Goal: Register for event/course

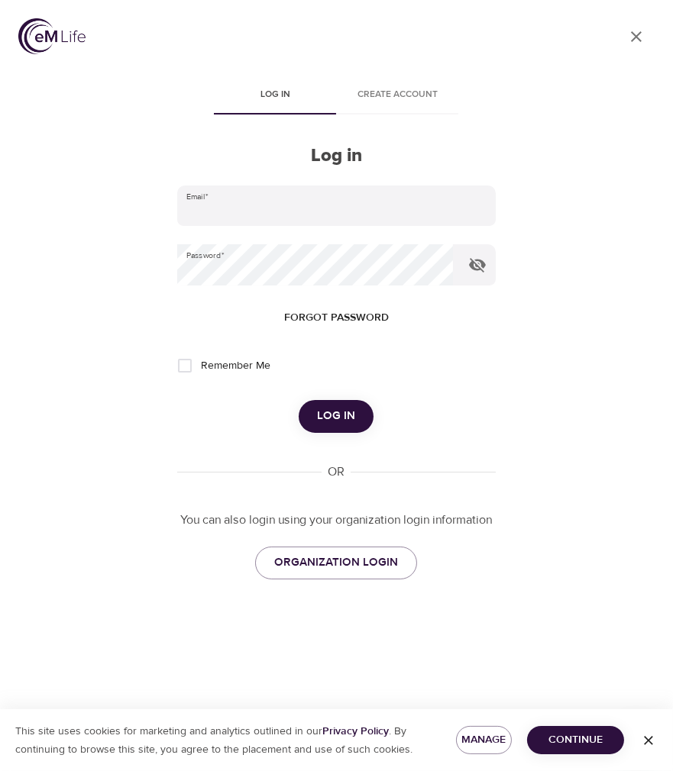
type input "[PERSON_NAME][EMAIL_ADDRESS][PERSON_NAME][DOMAIN_NAME]"
click at [323, 420] on span "Log in" at bounding box center [336, 416] width 38 height 20
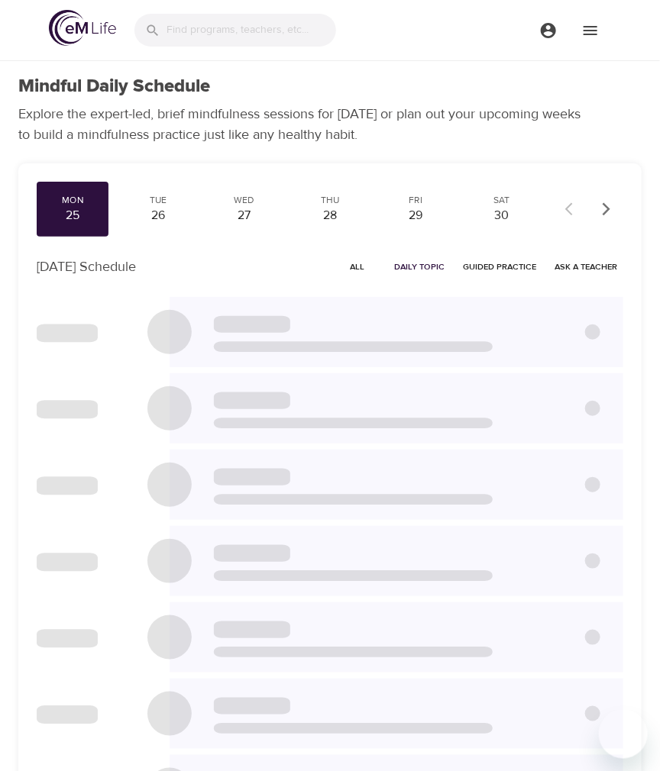
checkbox input "true"
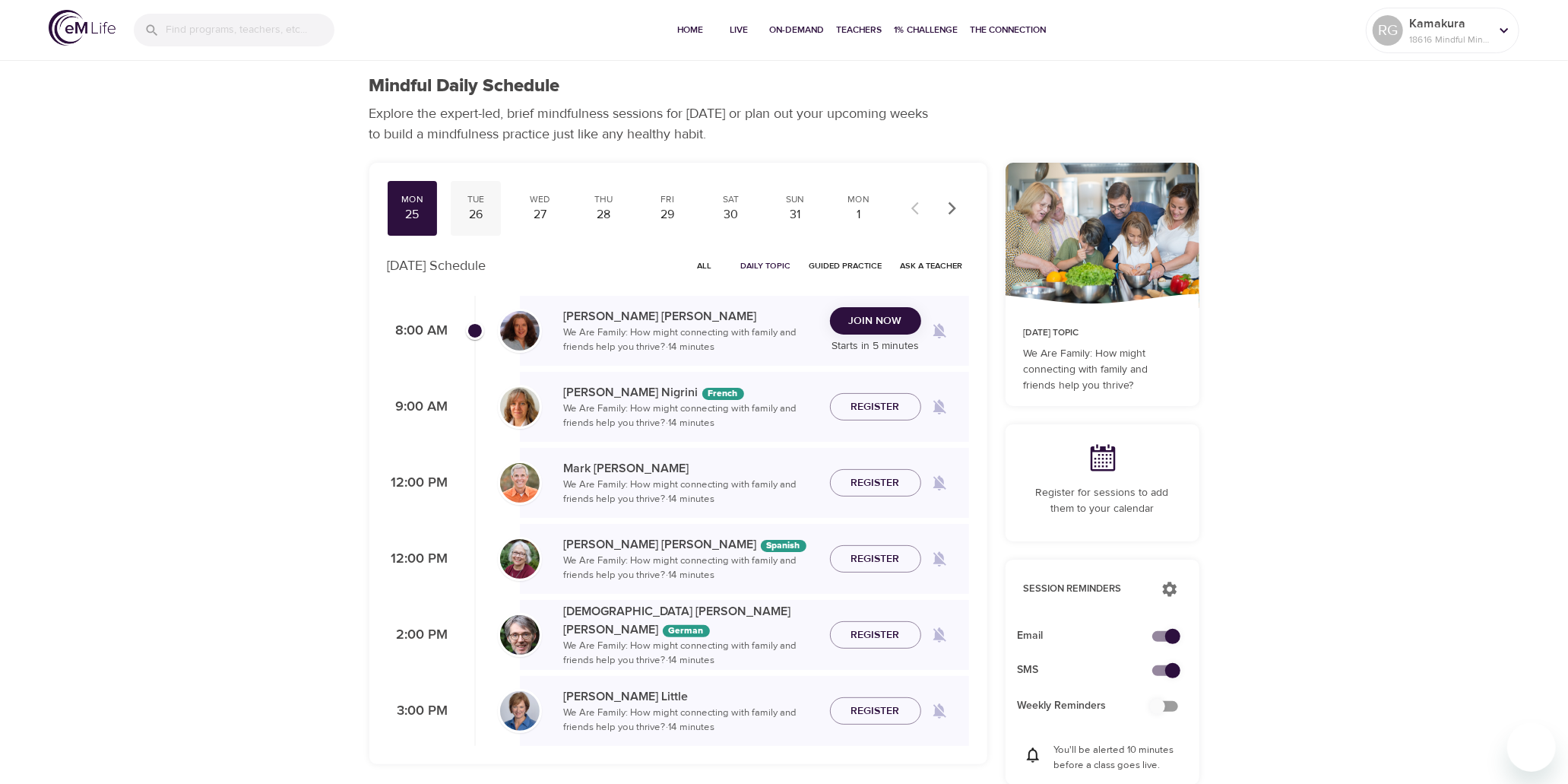
click at [480, 211] on div "26" at bounding box center [476, 215] width 38 height 18
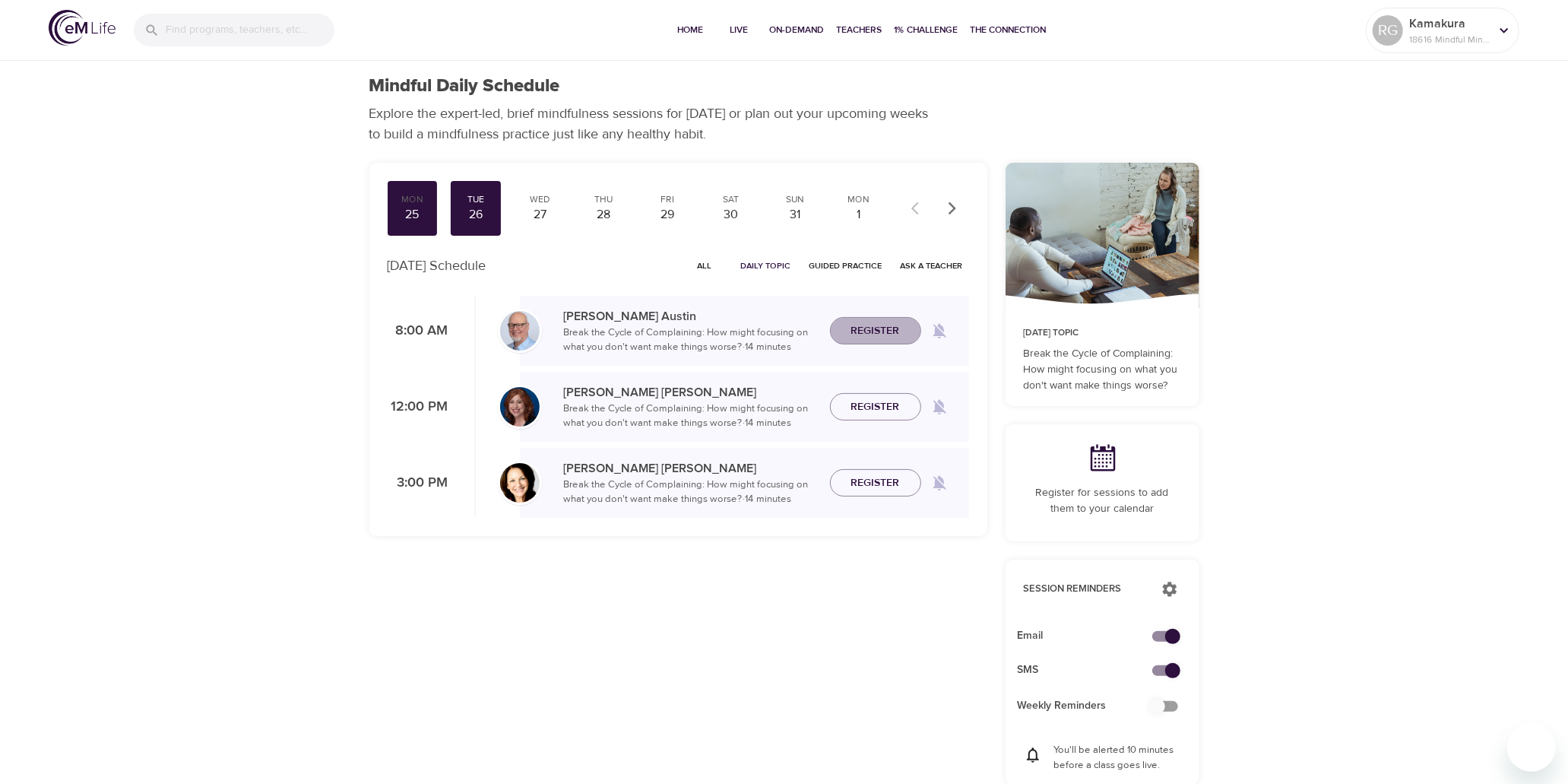
click at [656, 338] on span "Register" at bounding box center [875, 331] width 49 height 19
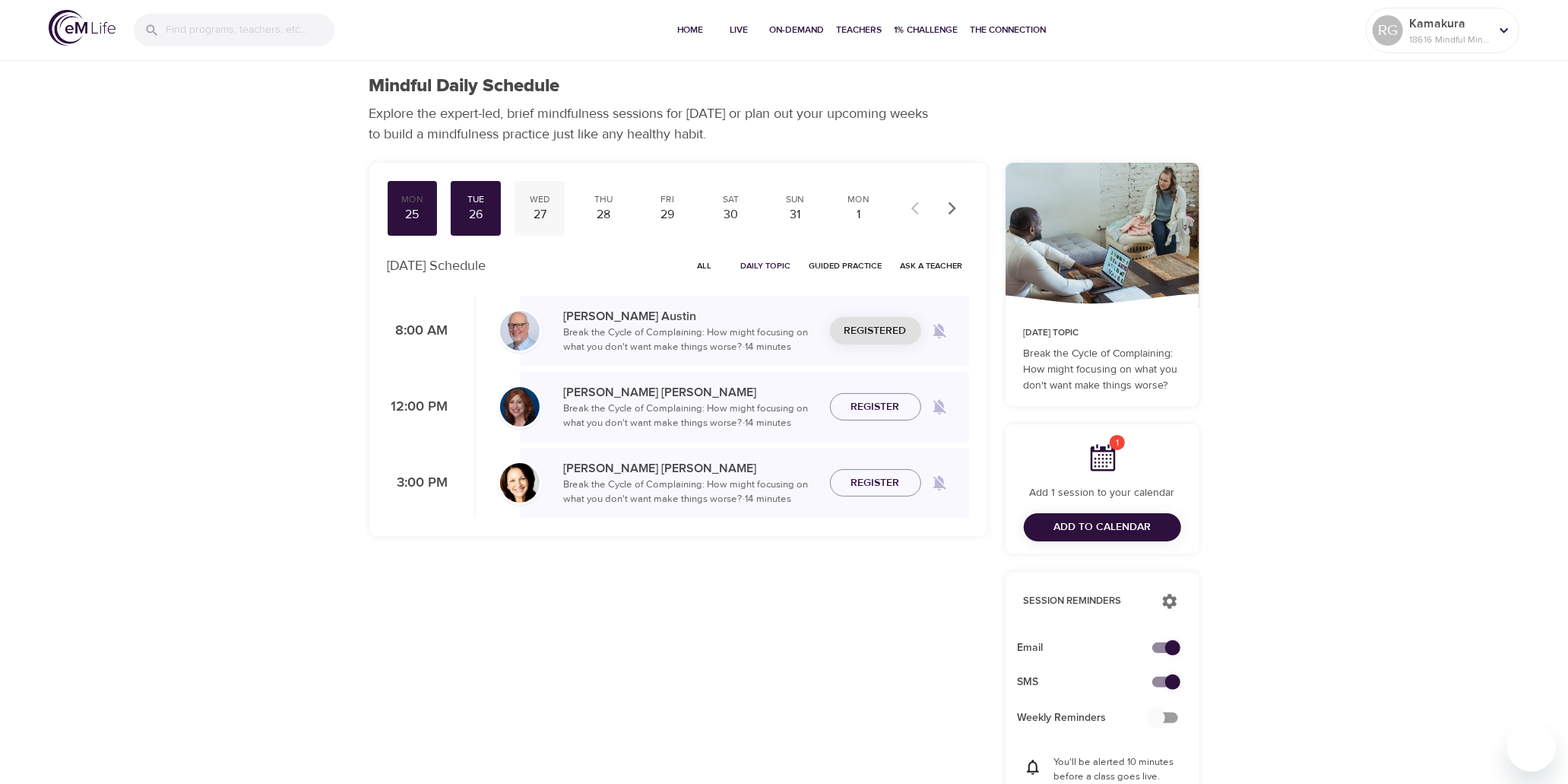
click at [545, 210] on div "27" at bounding box center [540, 215] width 38 height 18
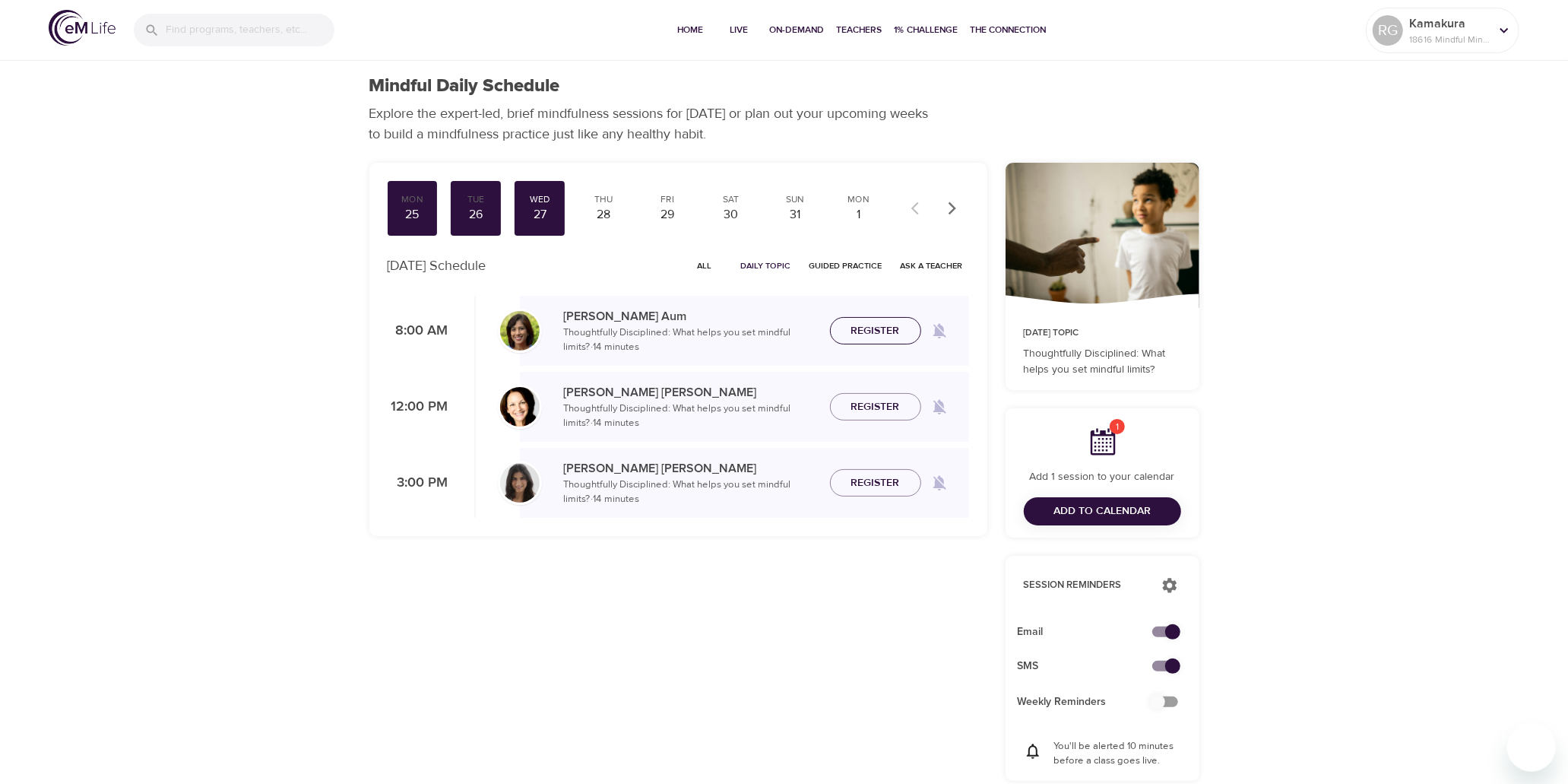
click at [656, 330] on span "Register" at bounding box center [875, 331] width 49 height 19
click at [614, 214] on div "28" at bounding box center [603, 215] width 38 height 18
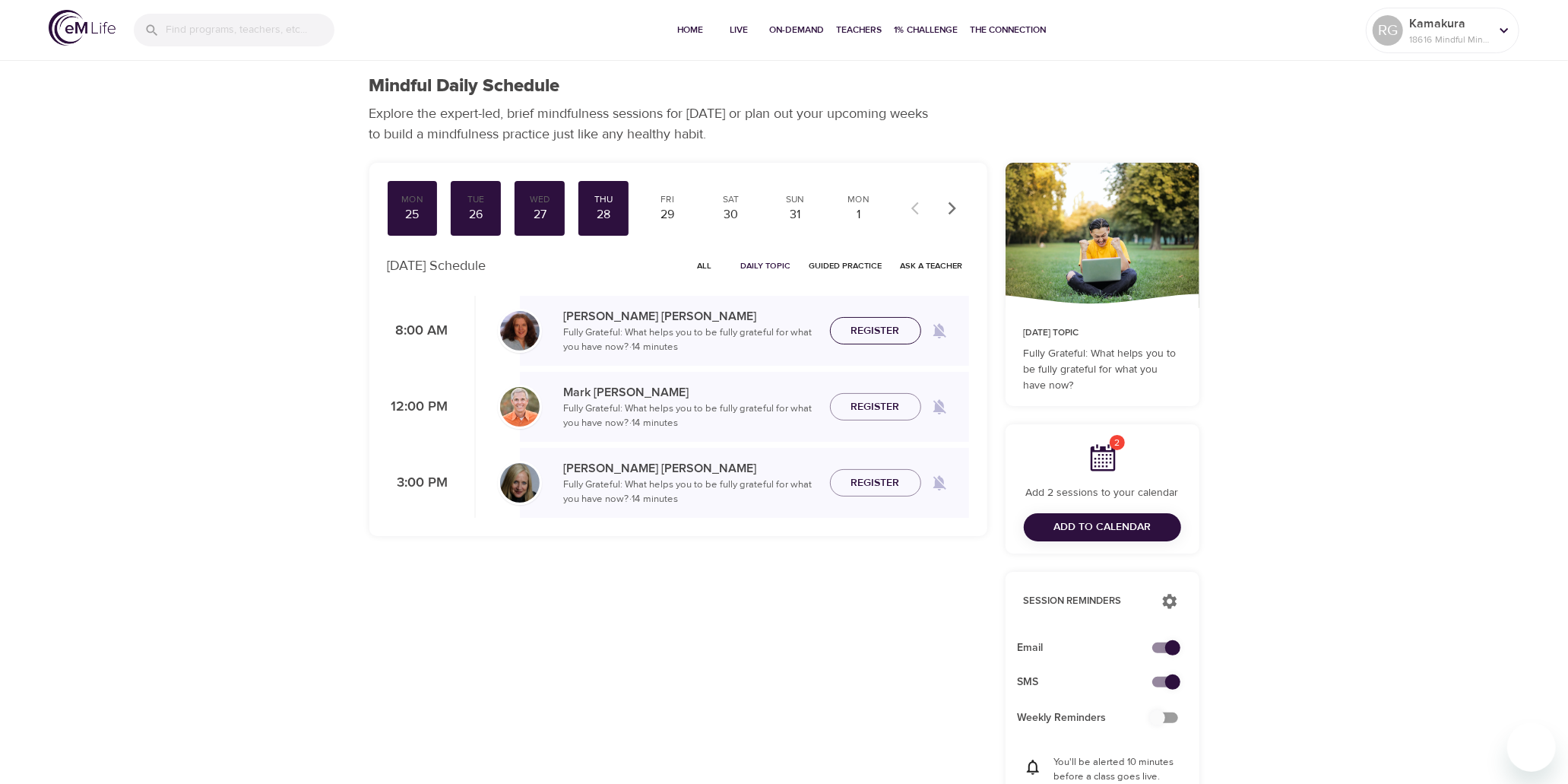
click at [656, 322] on span "Register" at bounding box center [875, 331] width 49 height 19
click at [656, 211] on div "29" at bounding box center [667, 215] width 38 height 18
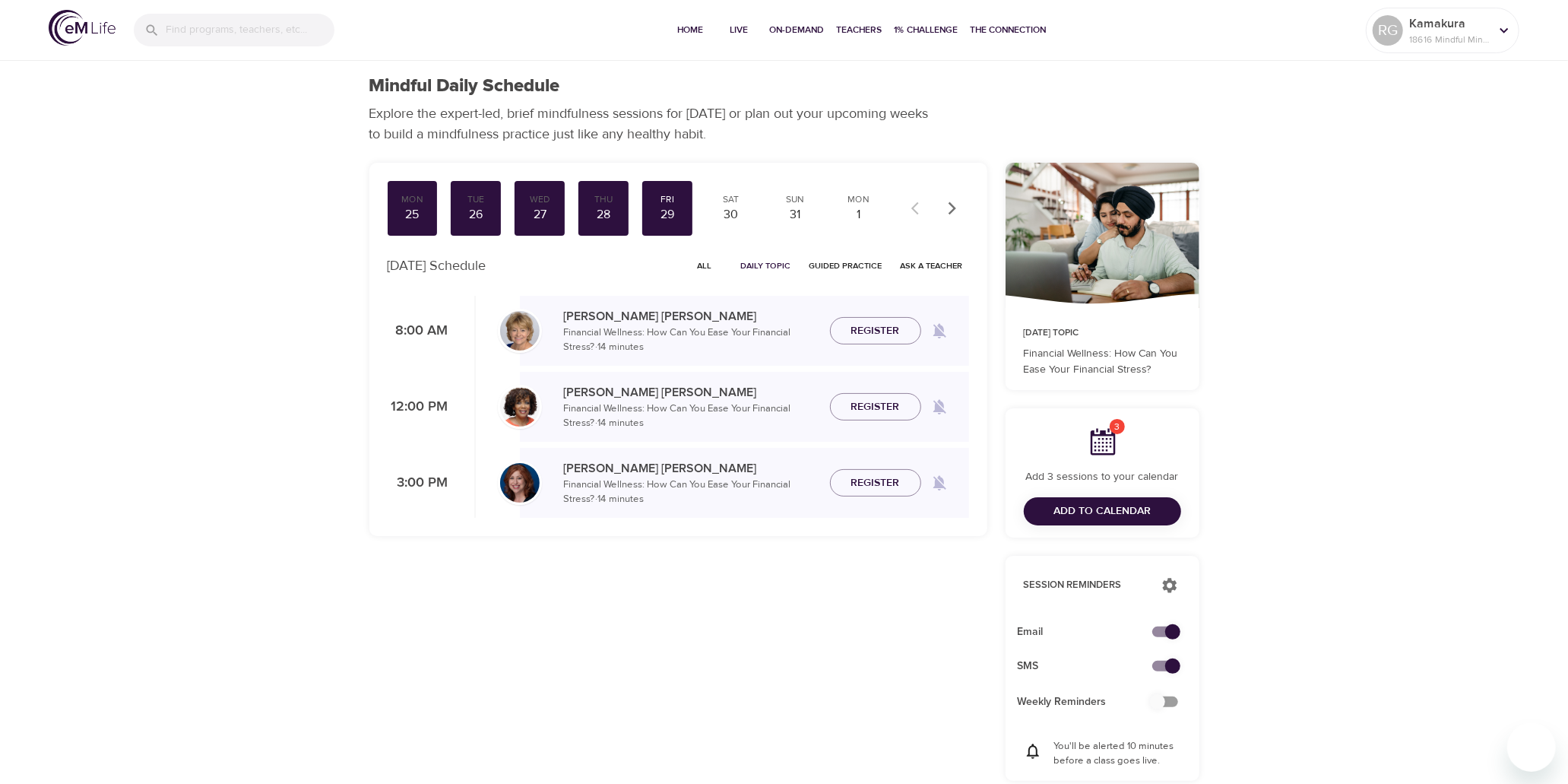
click at [656, 330] on span "Register" at bounding box center [875, 331] width 49 height 19
click at [656, 396] on button "Register" at bounding box center [876, 407] width 92 height 28
click at [656, 483] on span "Register" at bounding box center [875, 483] width 49 height 19
click at [656, 214] on div "30" at bounding box center [731, 215] width 38 height 18
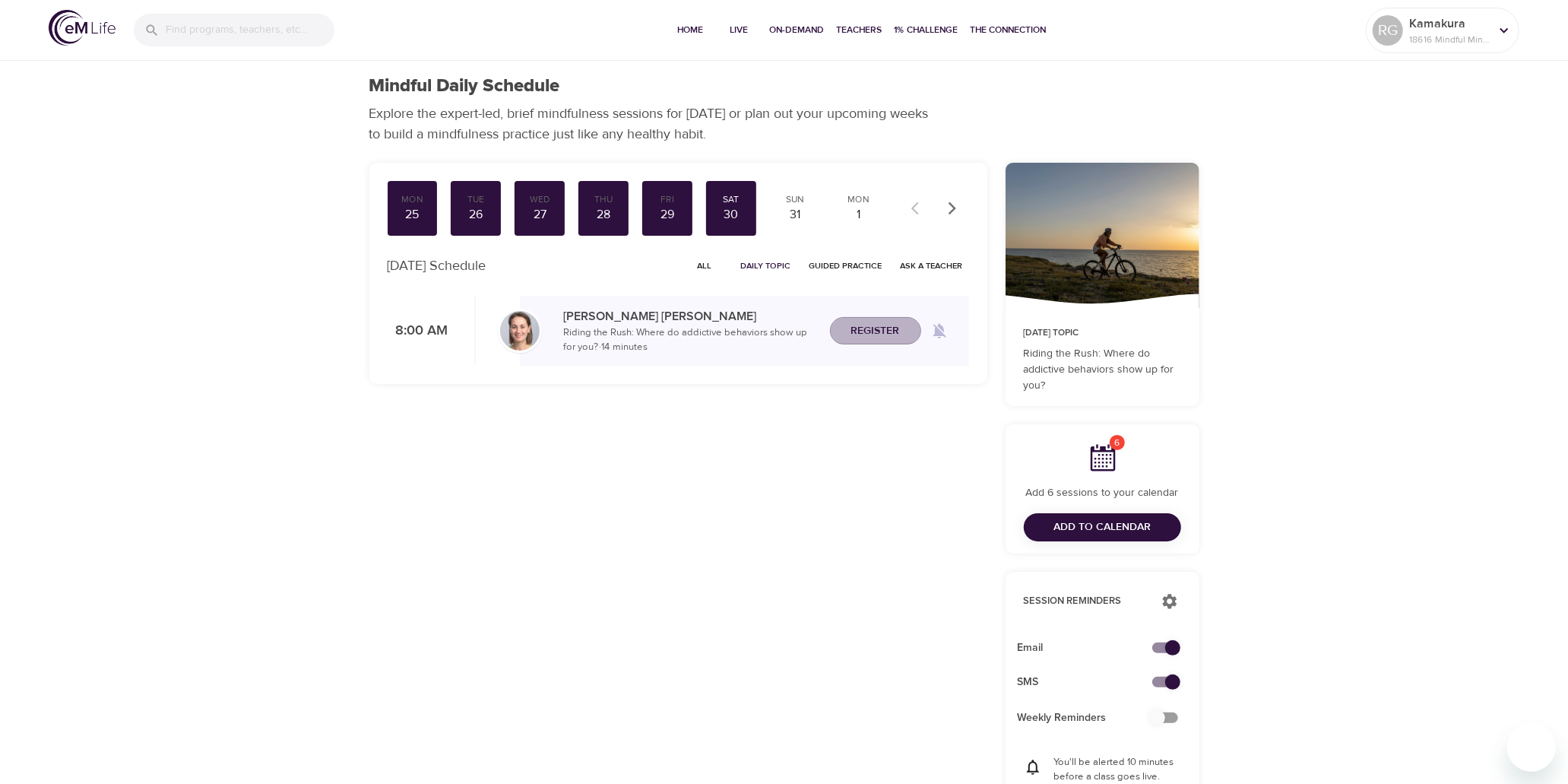
click at [656, 326] on span "Register" at bounding box center [875, 331] width 49 height 19
click at [656, 217] on div "31" at bounding box center [795, 215] width 38 height 18
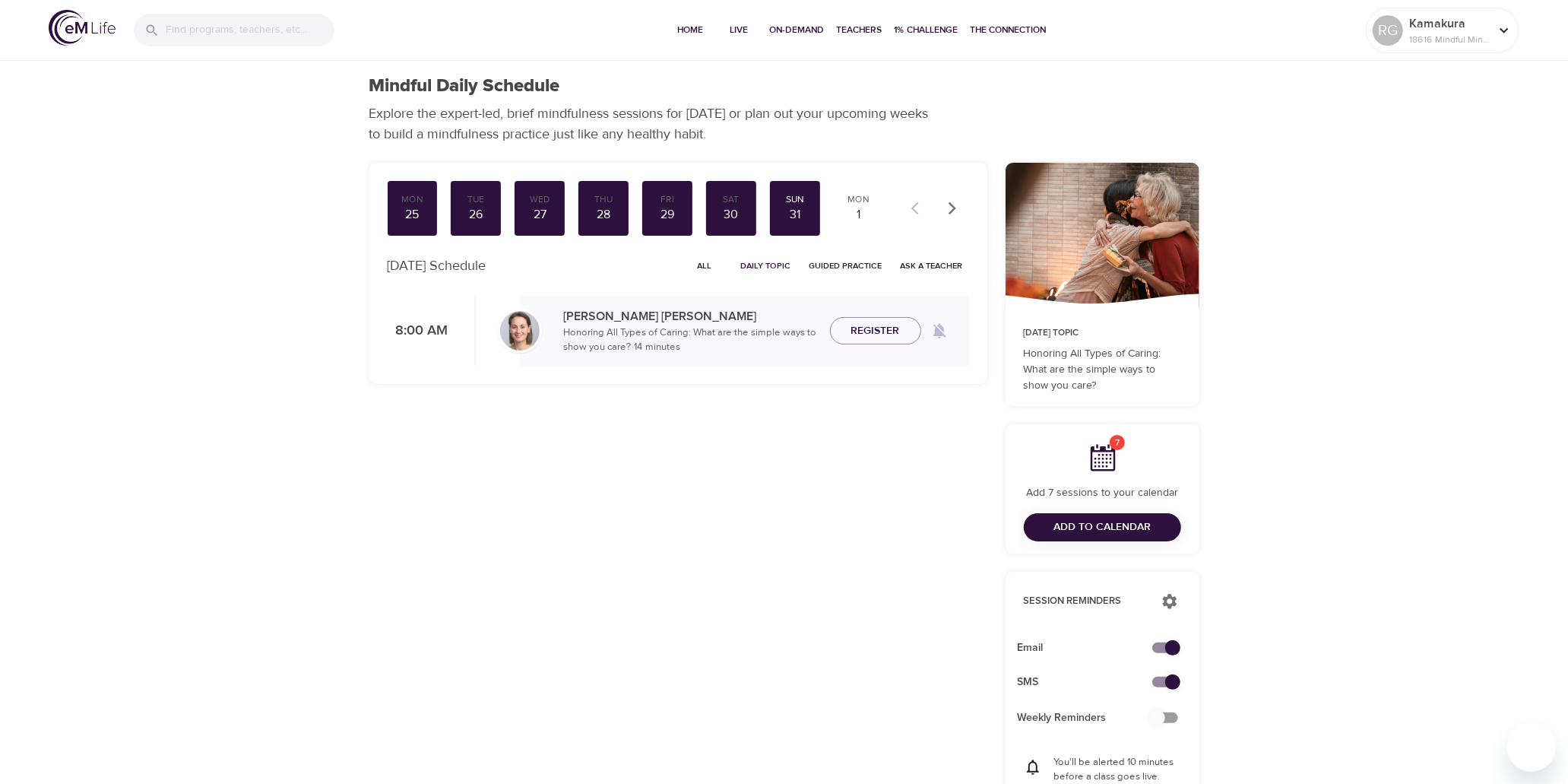
click at [656, 333] on span "Register" at bounding box center [875, 331] width 49 height 19
click at [656, 216] on div "1" at bounding box center [859, 215] width 38 height 18
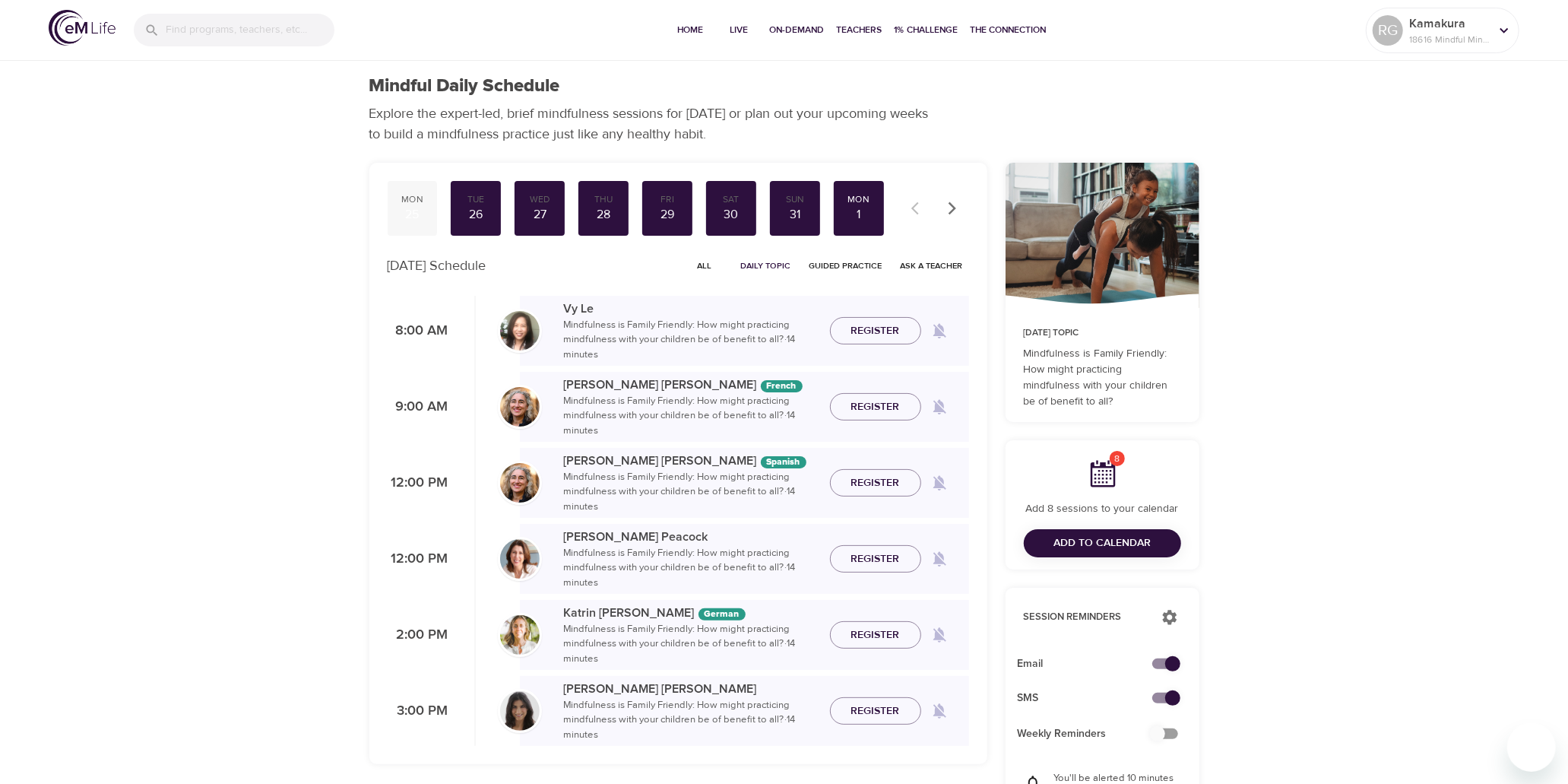
click at [411, 201] on div "Mon" at bounding box center [412, 199] width 38 height 13
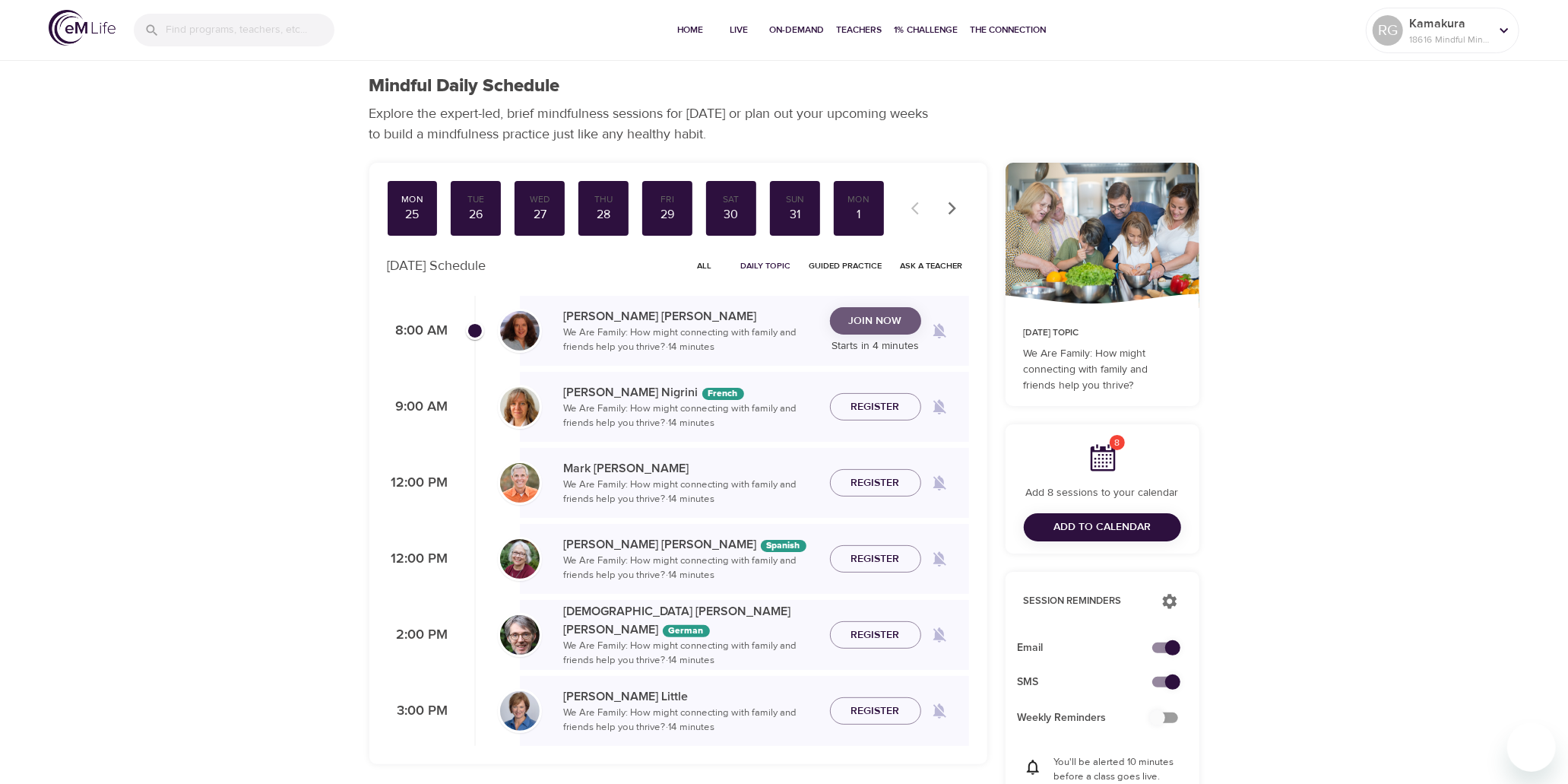
click at [656, 324] on span "Join Now" at bounding box center [875, 321] width 53 height 19
